Goal: Transaction & Acquisition: Purchase product/service

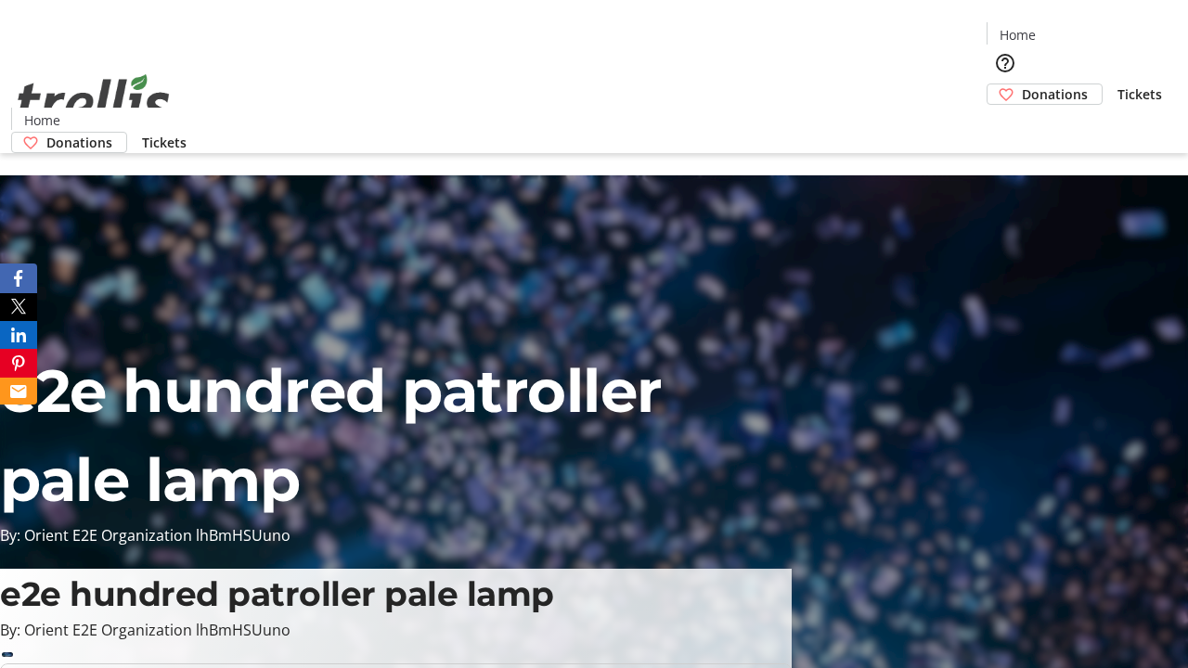
click at [1022, 84] on span "Donations" at bounding box center [1055, 93] width 66 height 19
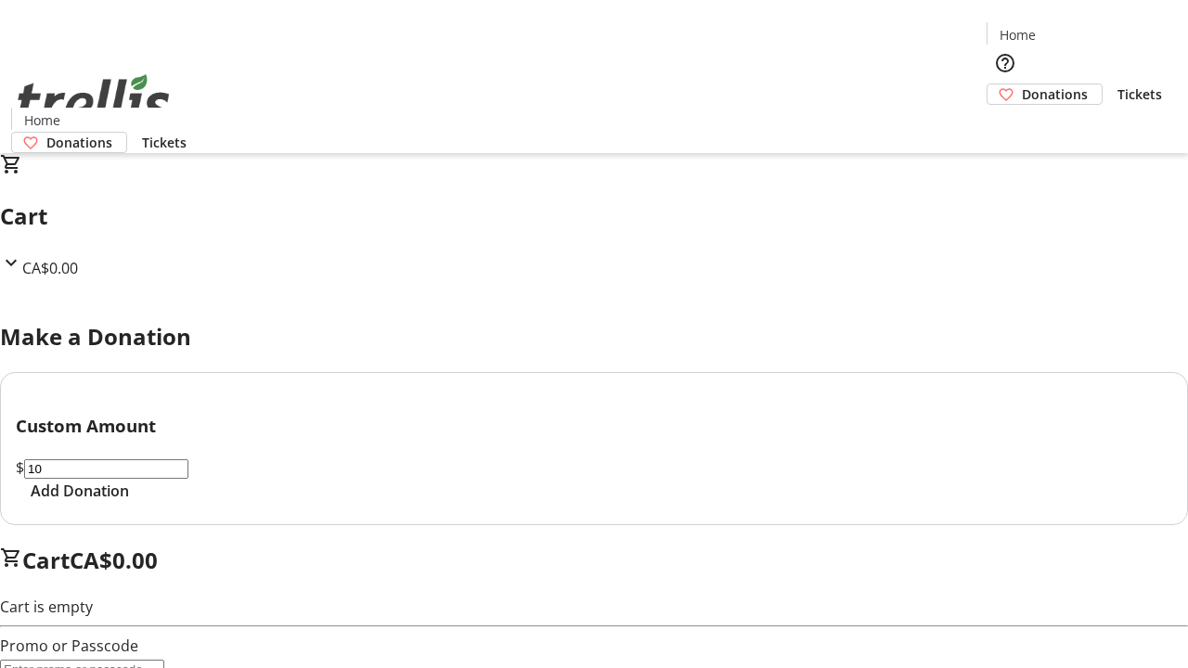
click at [129, 502] on span "Add Donation" at bounding box center [80, 491] width 98 height 22
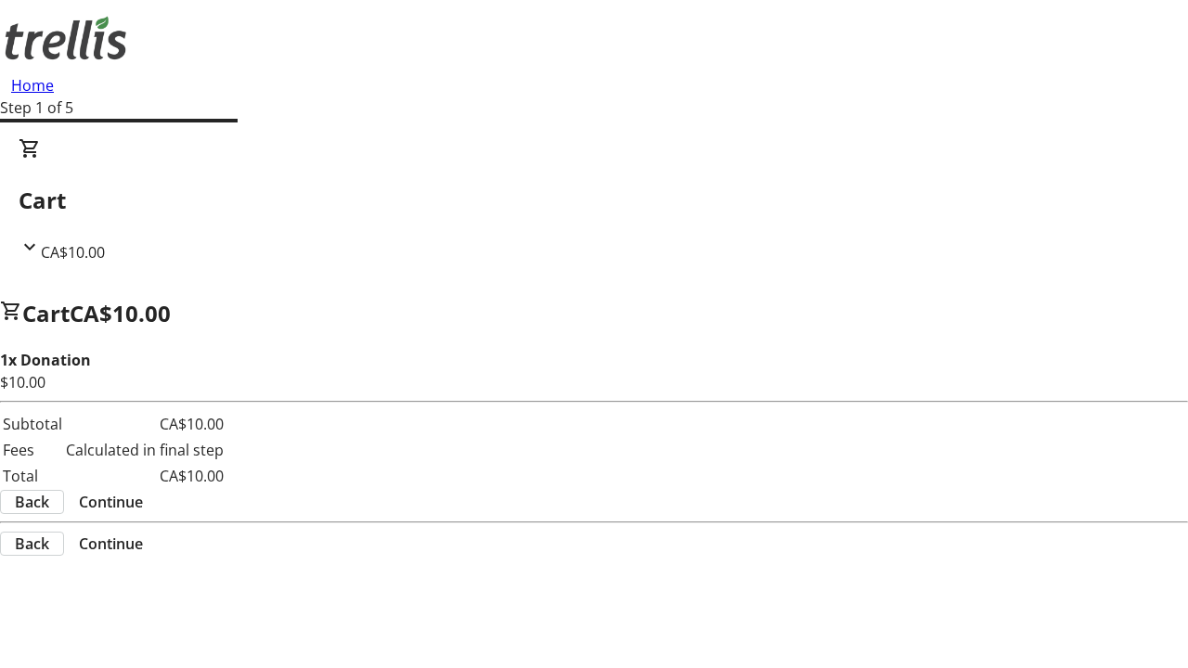
select select "CA"
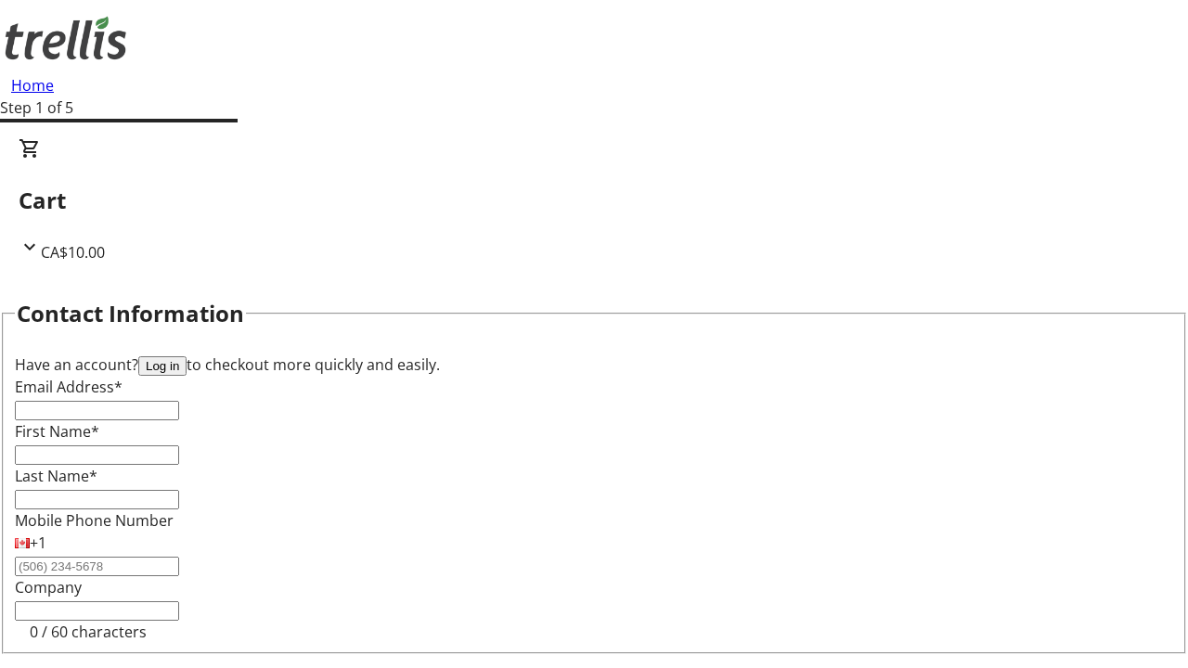
click at [186, 356] on button "Log in" at bounding box center [162, 365] width 48 height 19
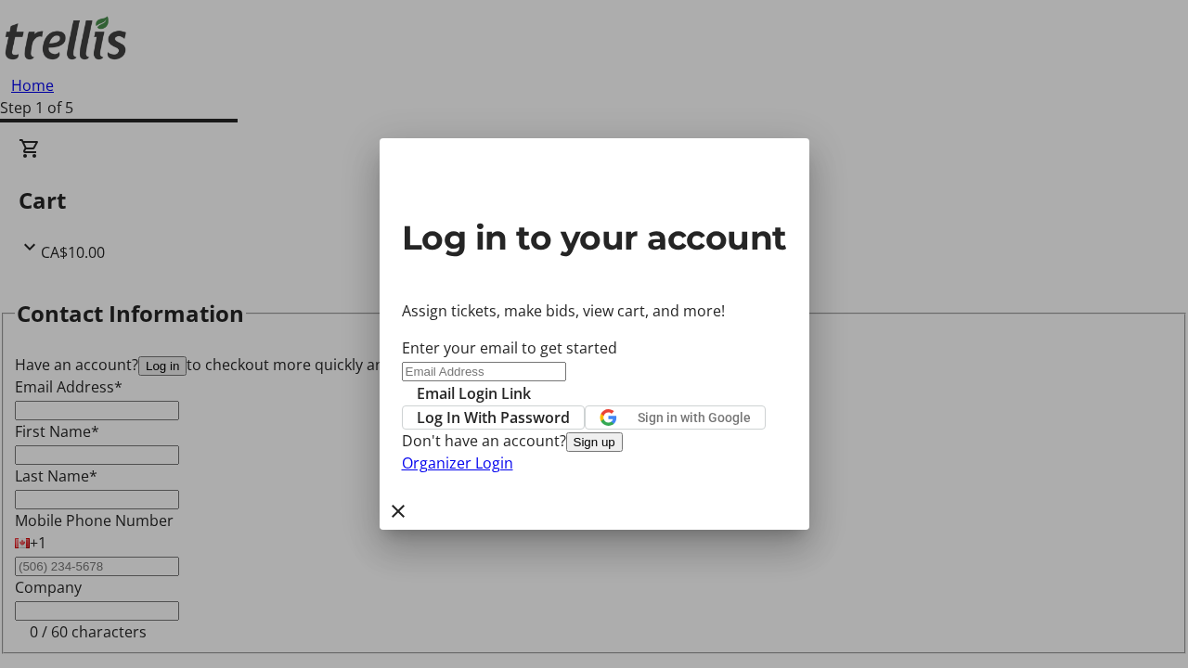
click at [623, 452] on button "Sign up" at bounding box center [594, 441] width 57 height 19
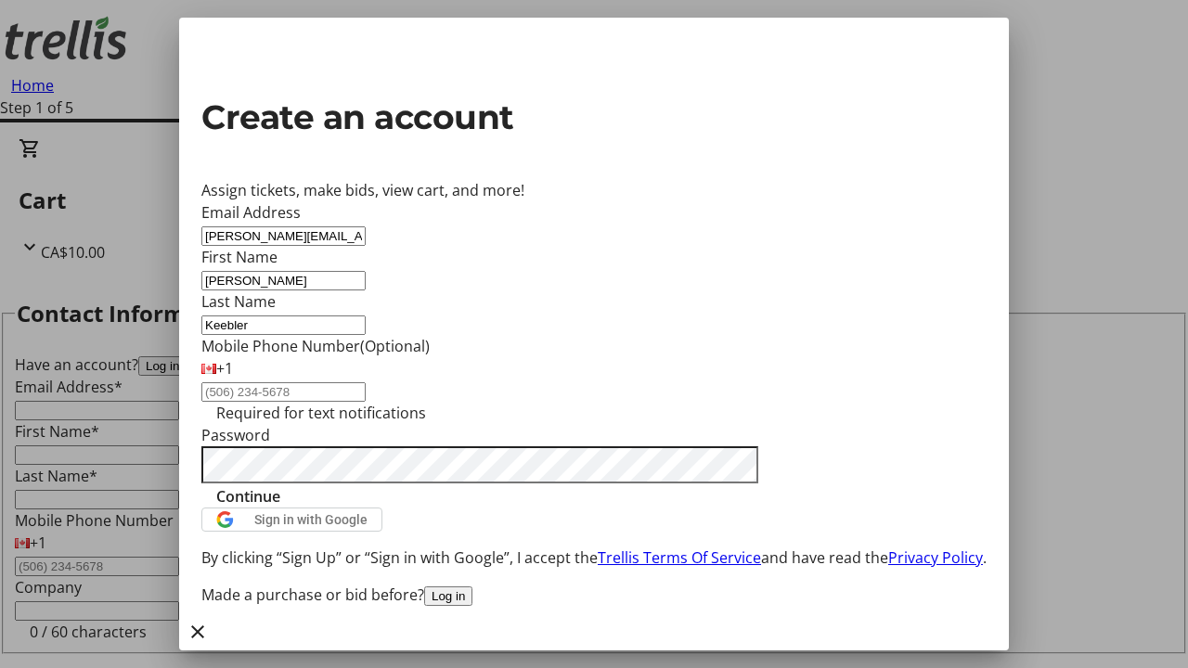
type input "Keebler"
click at [280, 508] on span "Continue" at bounding box center [248, 496] width 64 height 22
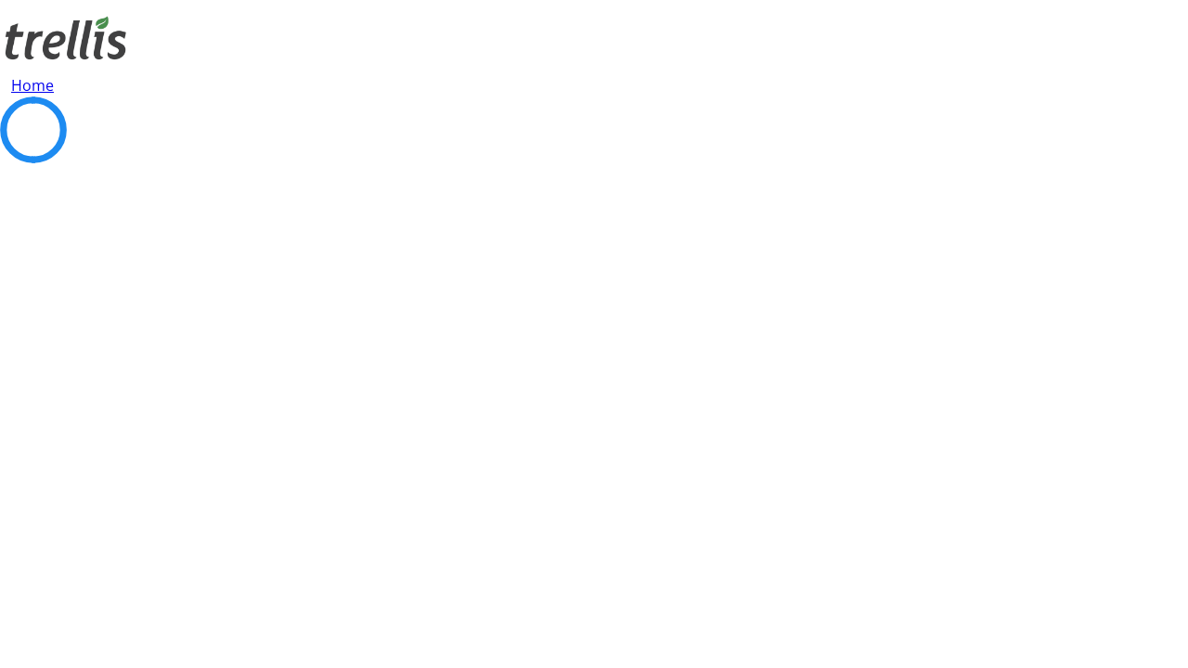
select select "CA"
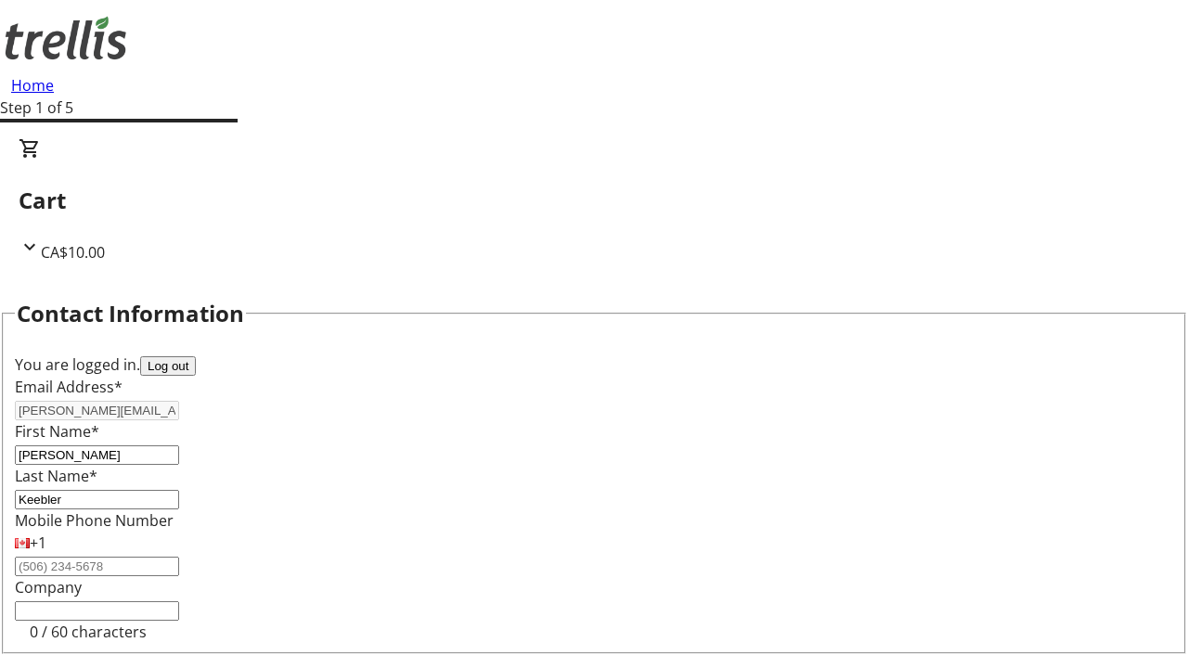
type input "[STREET_ADDRESS][PERSON_NAME]"
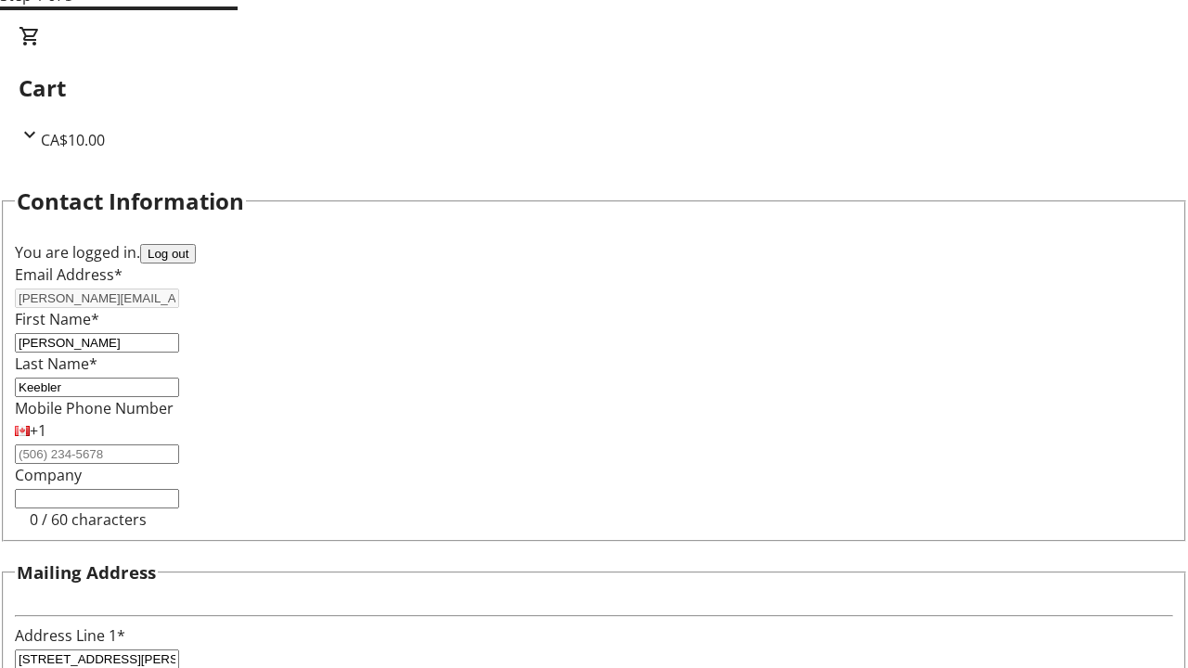
select select "CA"
